Goal: Find specific page/section: Find specific page/section

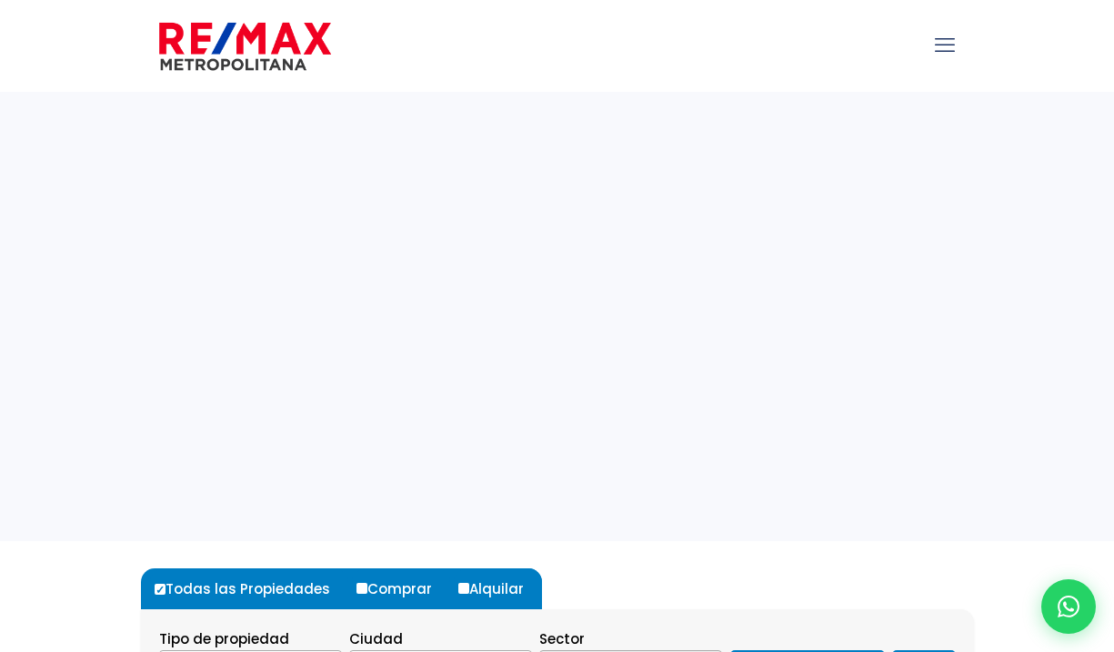
select select
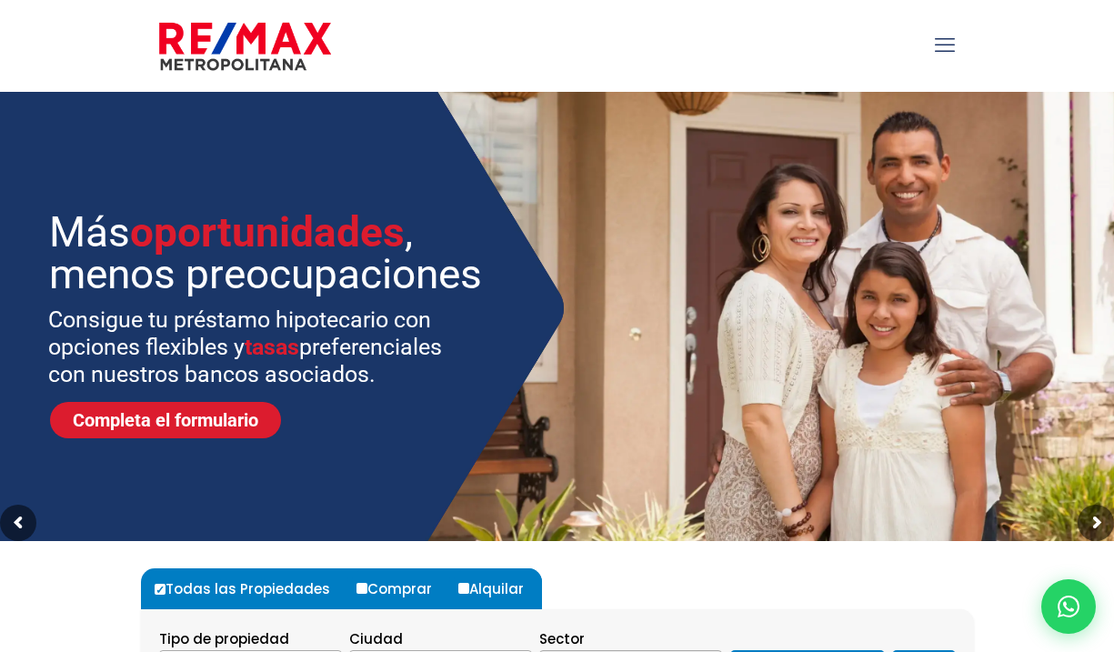
click at [946, 46] on icon "mobile menu" at bounding box center [945, 45] width 20 height 28
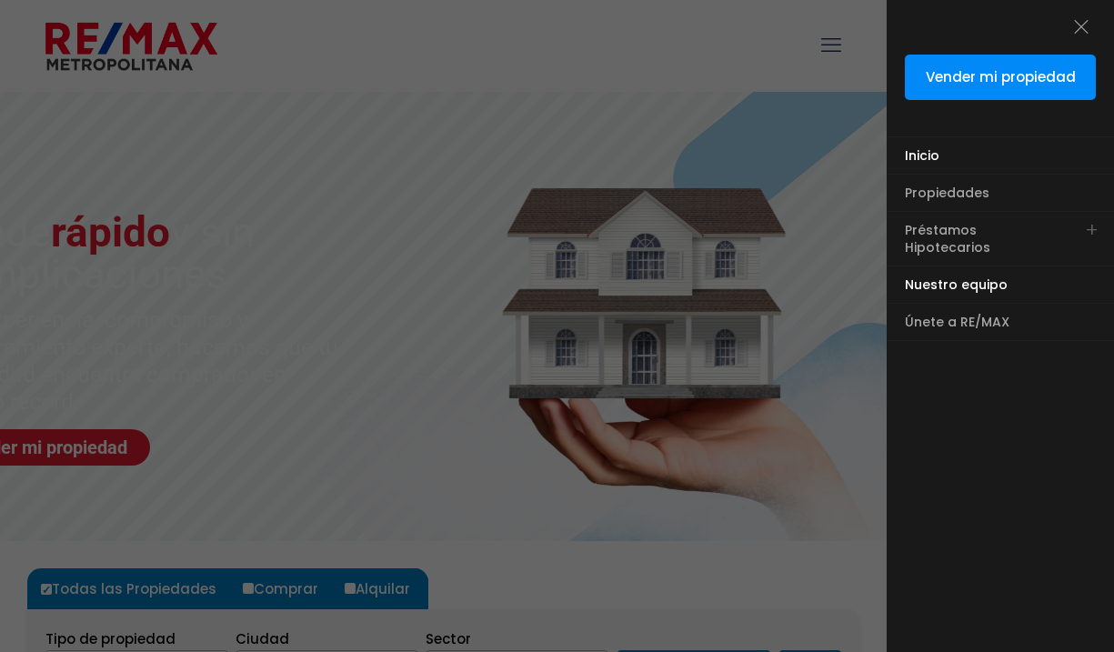
click at [948, 276] on span "Nuestro equipo" at bounding box center [956, 285] width 103 height 18
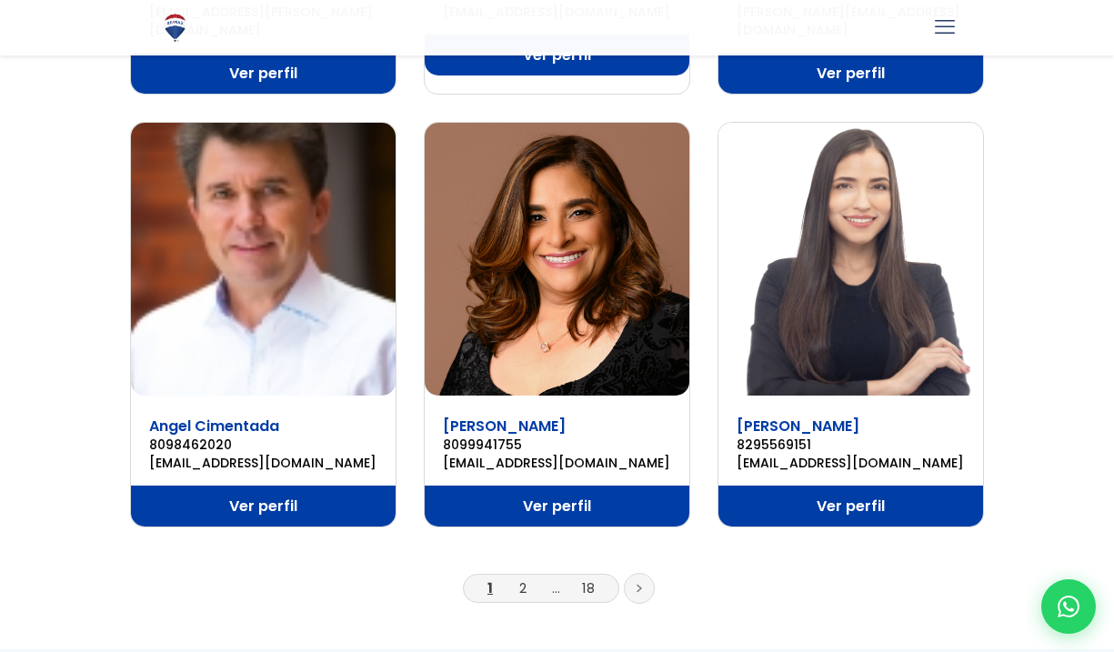
scroll to position [1607, 0]
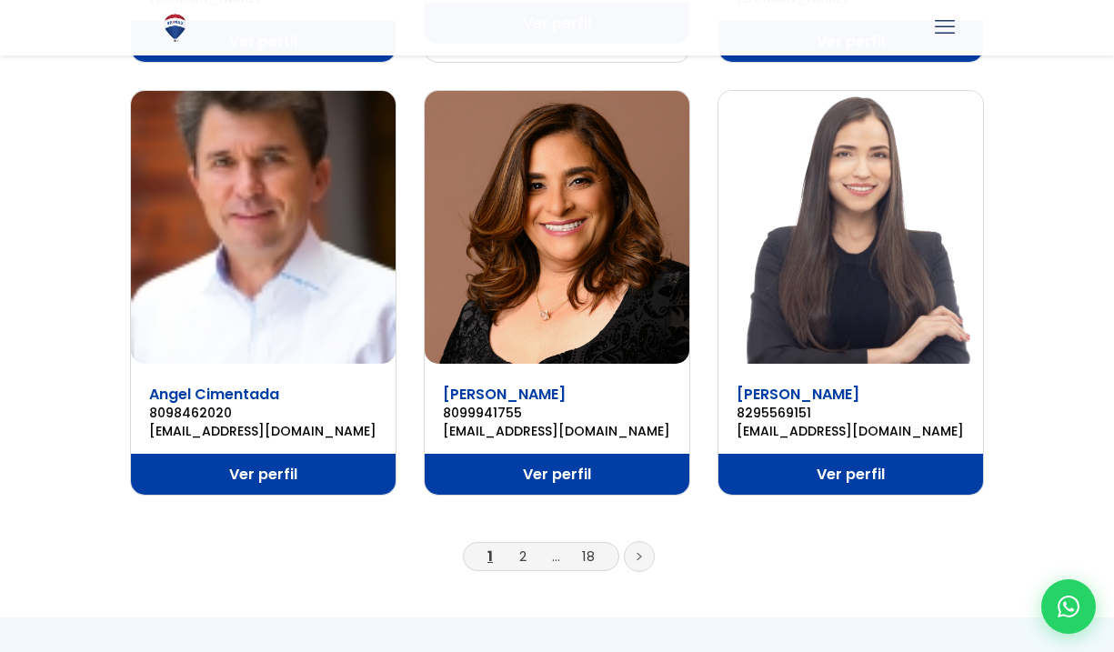
click at [638, 552] on icon at bounding box center [639, 556] width 5 height 9
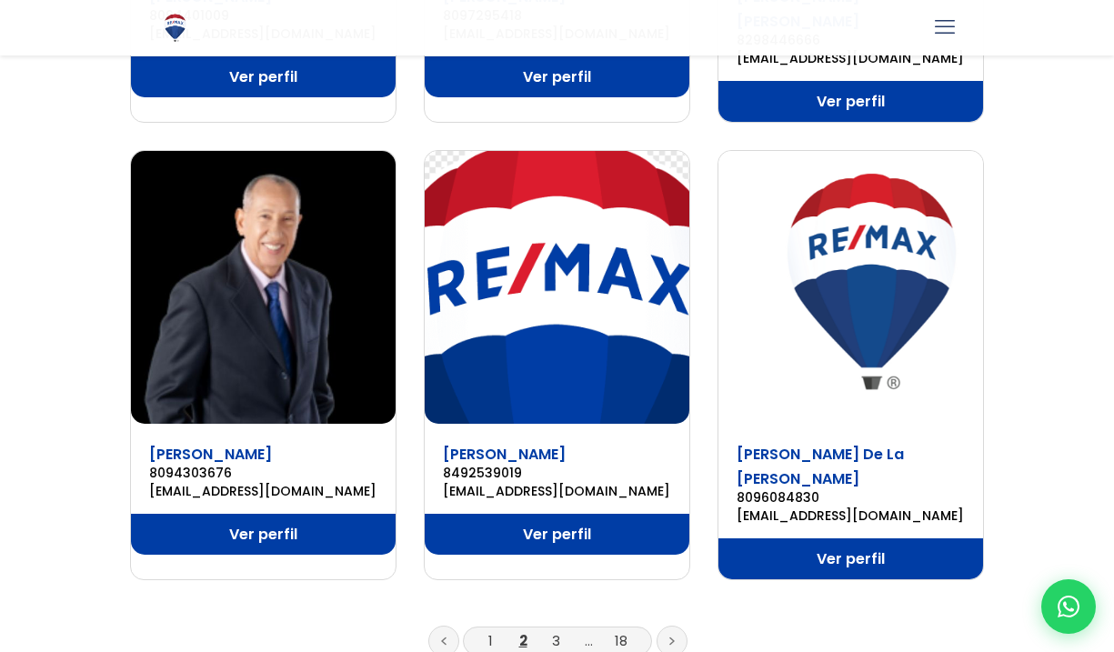
scroll to position [1556, 0]
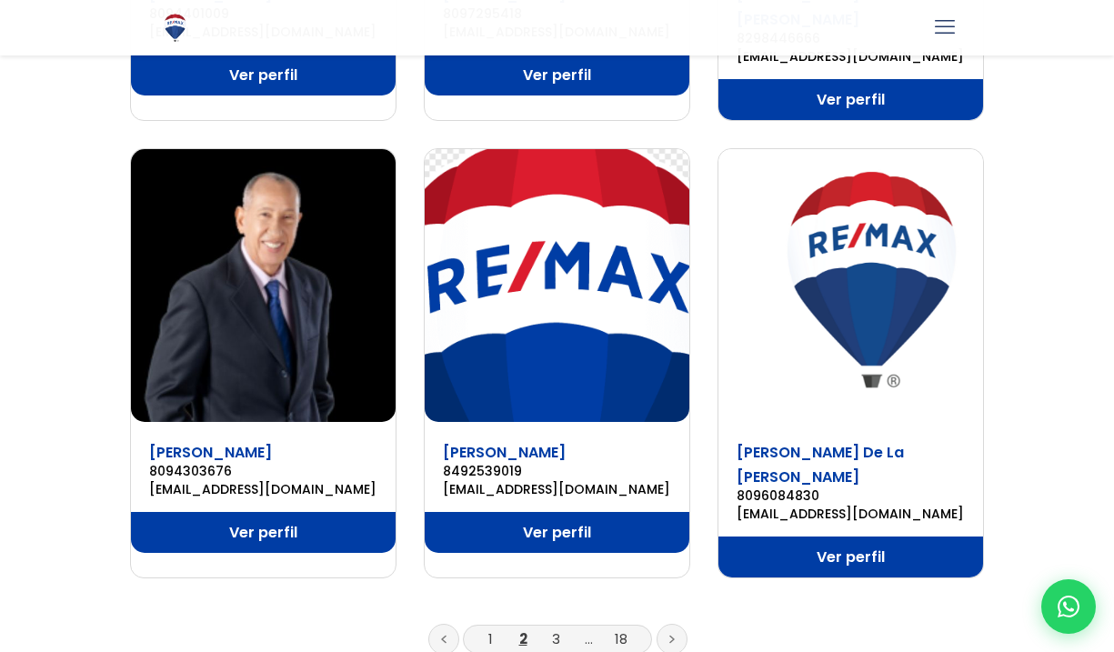
click at [673, 635] on icon at bounding box center [672, 639] width 5 height 9
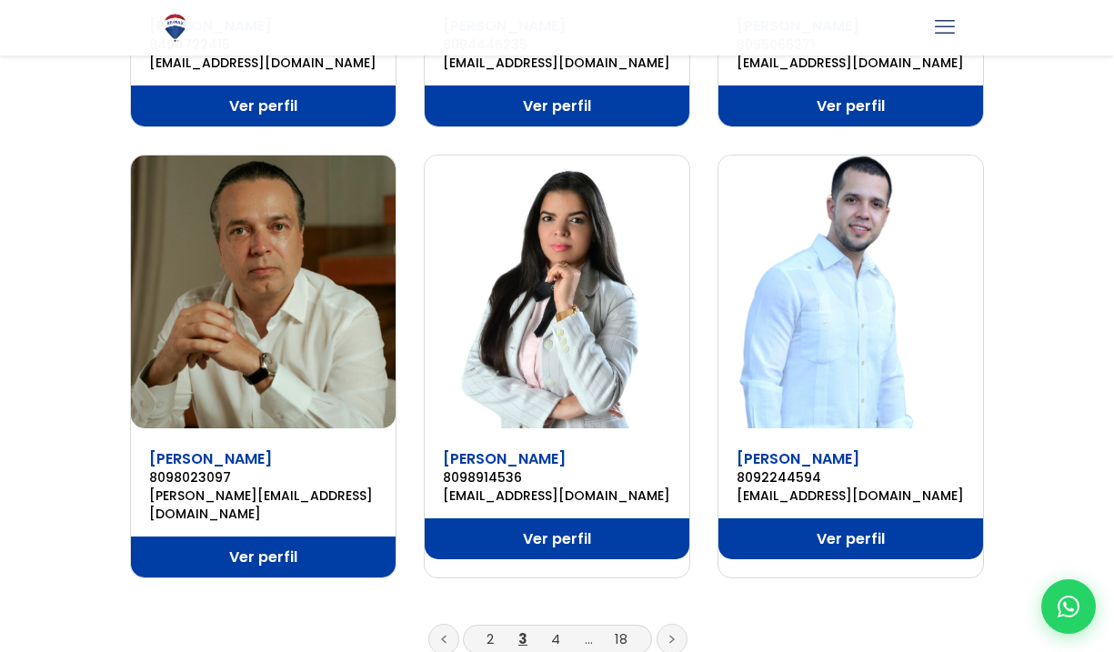
scroll to position [1521, 0]
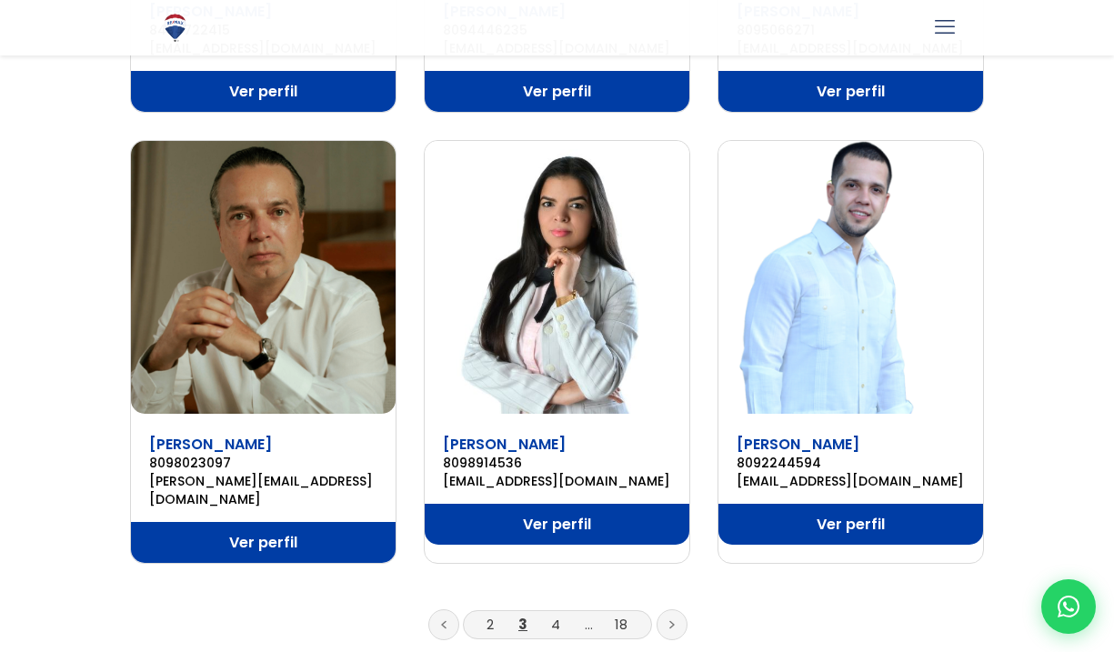
click at [674, 620] on icon at bounding box center [672, 624] width 5 height 9
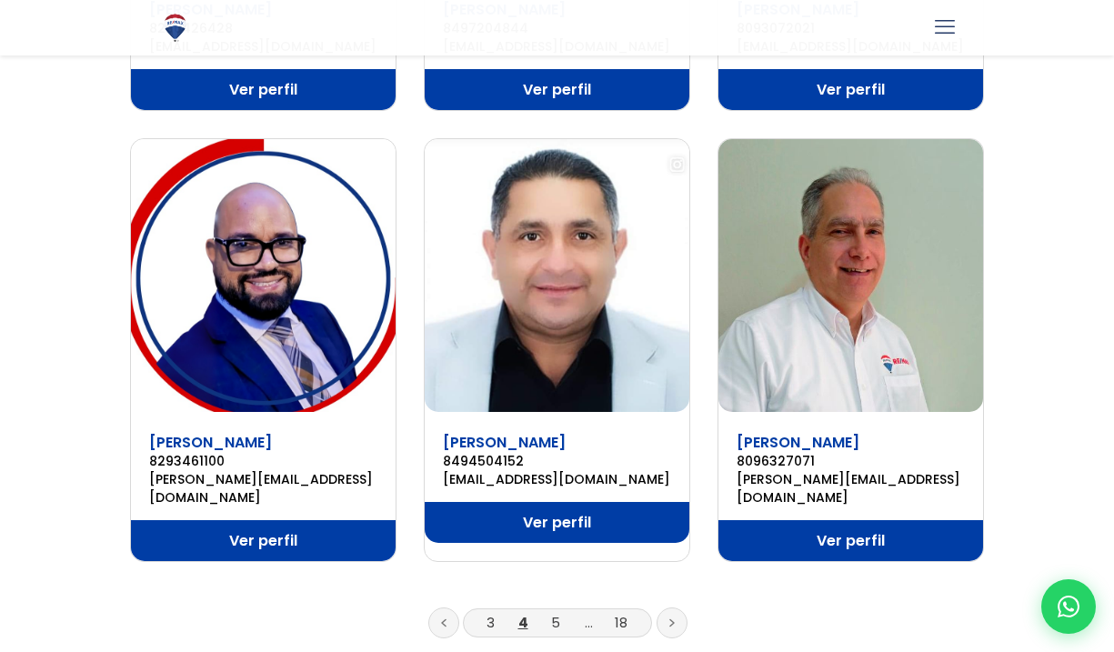
scroll to position [1529, 0]
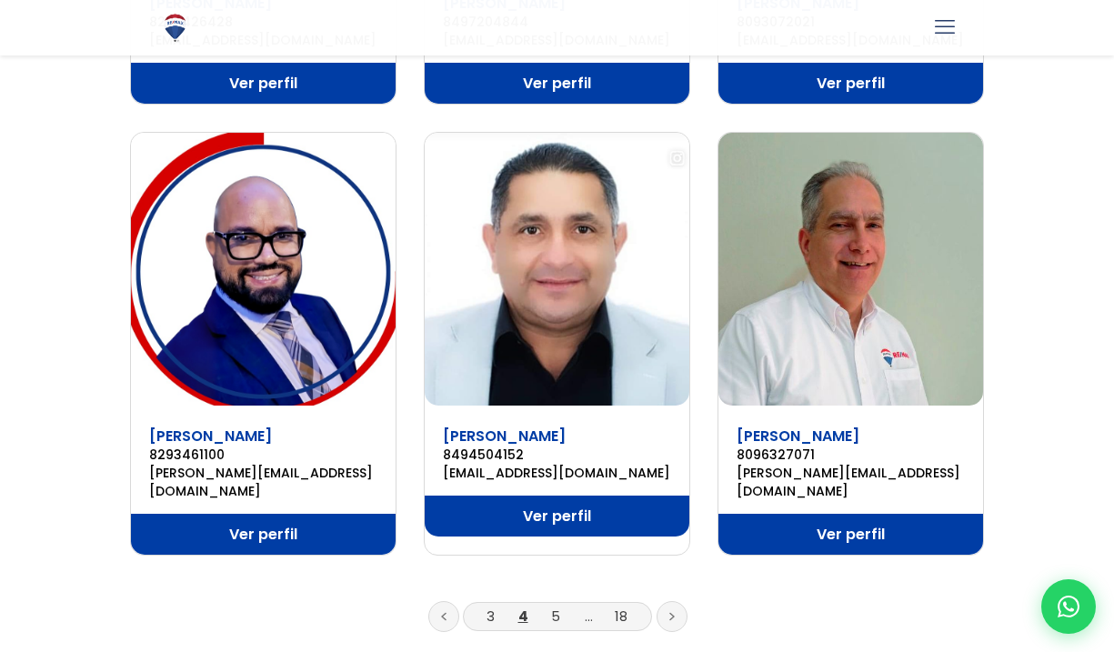
click at [668, 601] on link at bounding box center [672, 616] width 31 height 31
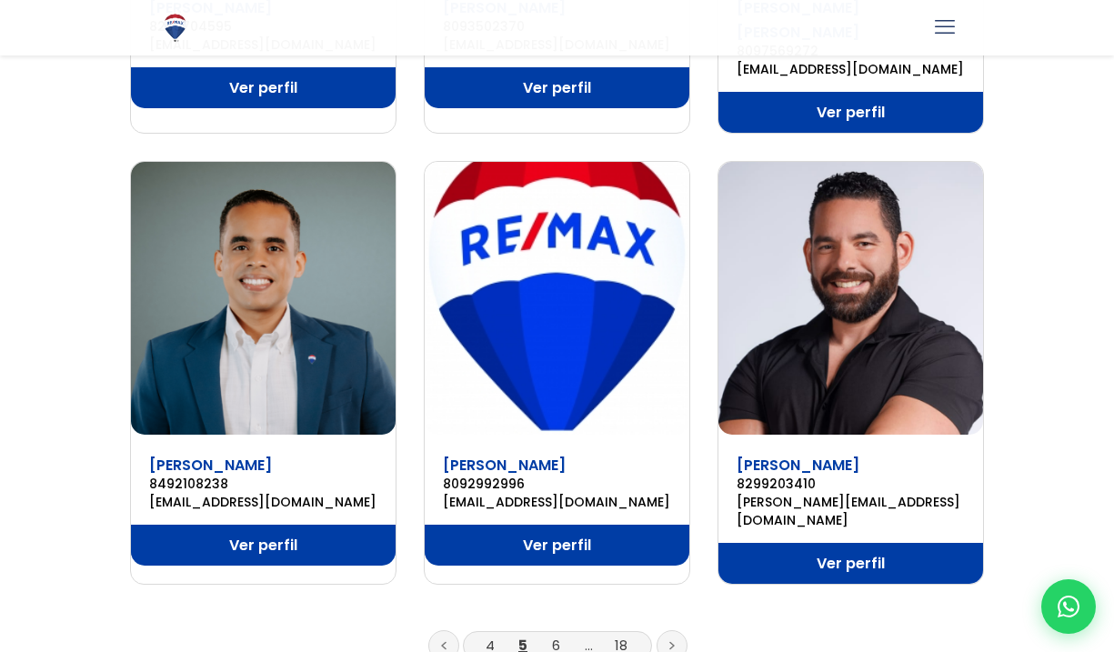
scroll to position [1544, 0]
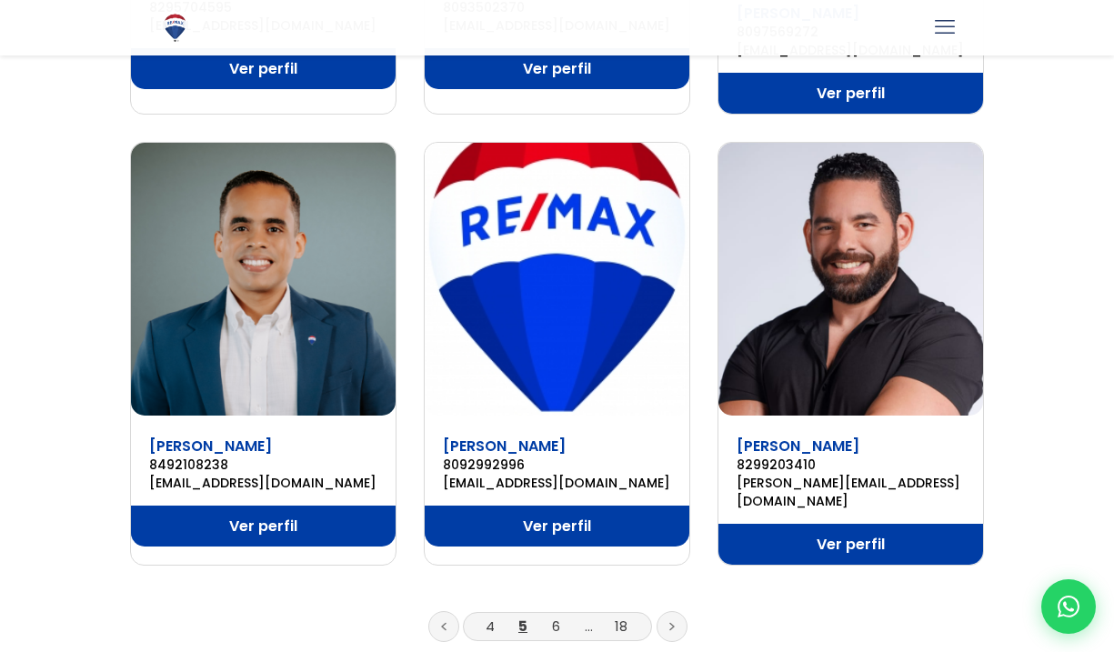
click at [676, 611] on link at bounding box center [672, 626] width 31 height 31
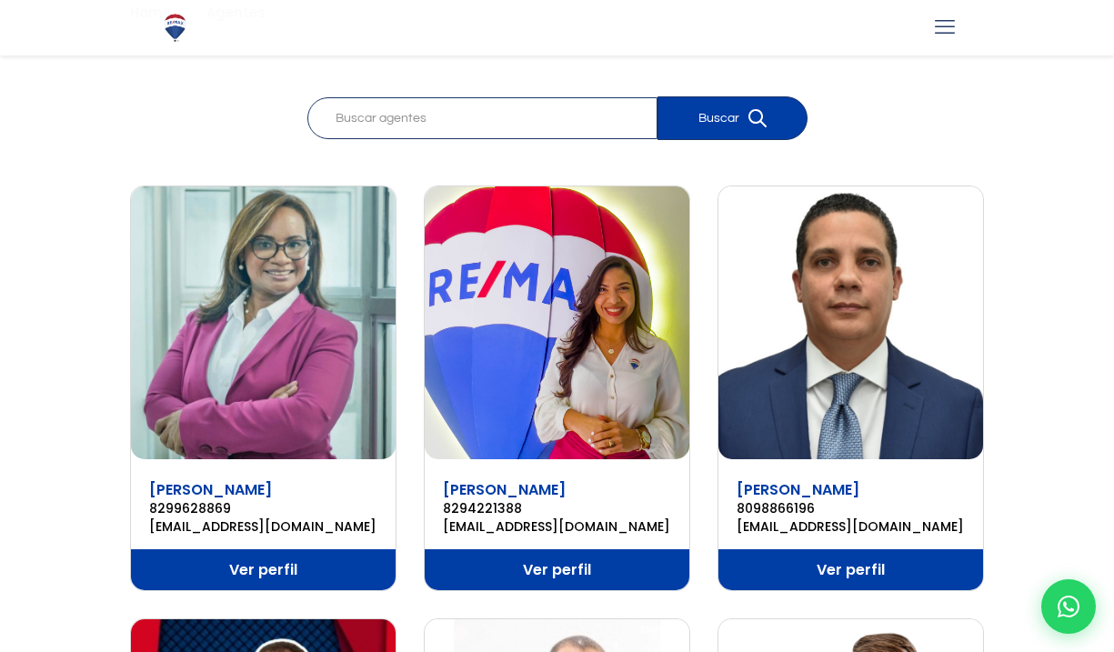
scroll to position [159, 0]
